Goal: Subscribe to service/newsletter

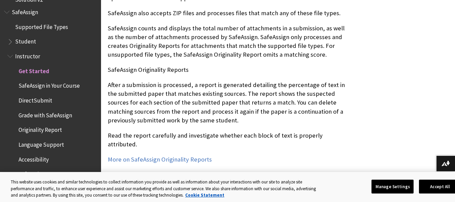
scroll to position [874, 0]
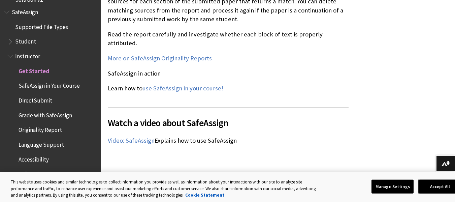
click at [432, 185] on button "Accept All" at bounding box center [440, 186] width 42 height 14
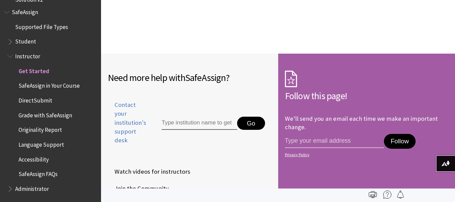
scroll to position [1076, 0]
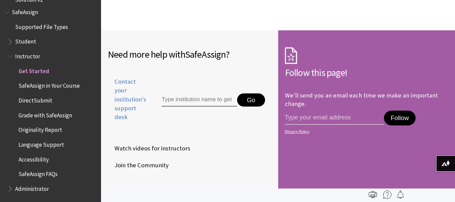
click at [190, 93] on input "Type institution name to get support" at bounding box center [200, 99] width 76 height 13
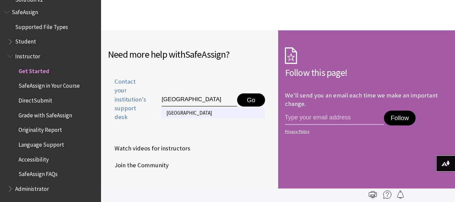
type input "[GEOGRAPHIC_DATA]"
click at [176, 107] on li "[GEOGRAPHIC_DATA]" at bounding box center [213, 112] width 104 height 11
click at [312, 111] on input "email address" at bounding box center [334, 118] width 99 height 14
type input "[EMAIL_ADDRESS][DOMAIN_NAME]"
click at [395, 111] on button "Follow" at bounding box center [400, 118] width 32 height 15
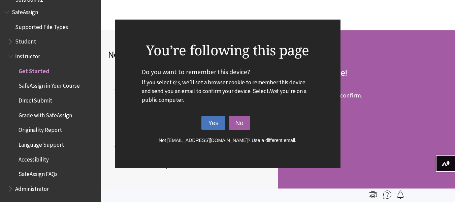
click at [205, 124] on button "Yes" at bounding box center [214, 123] width 24 height 14
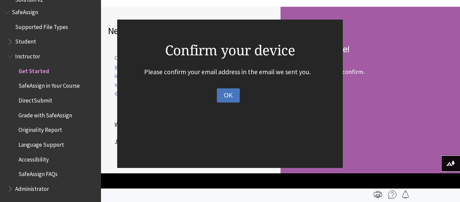
click at [227, 92] on button "OK" at bounding box center [228, 95] width 23 height 14
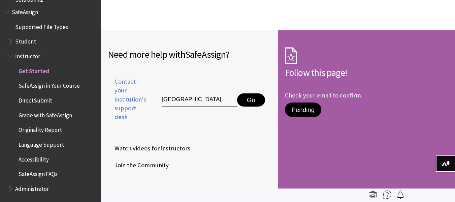
click at [354, 121] on div "Pending" at bounding box center [367, 140] width 164 height 80
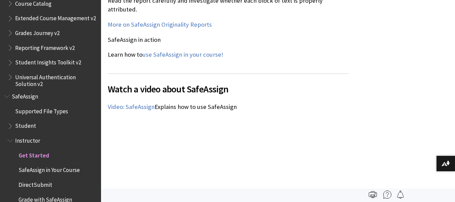
scroll to position [718, 0]
